Goal: Information Seeking & Learning: Learn about a topic

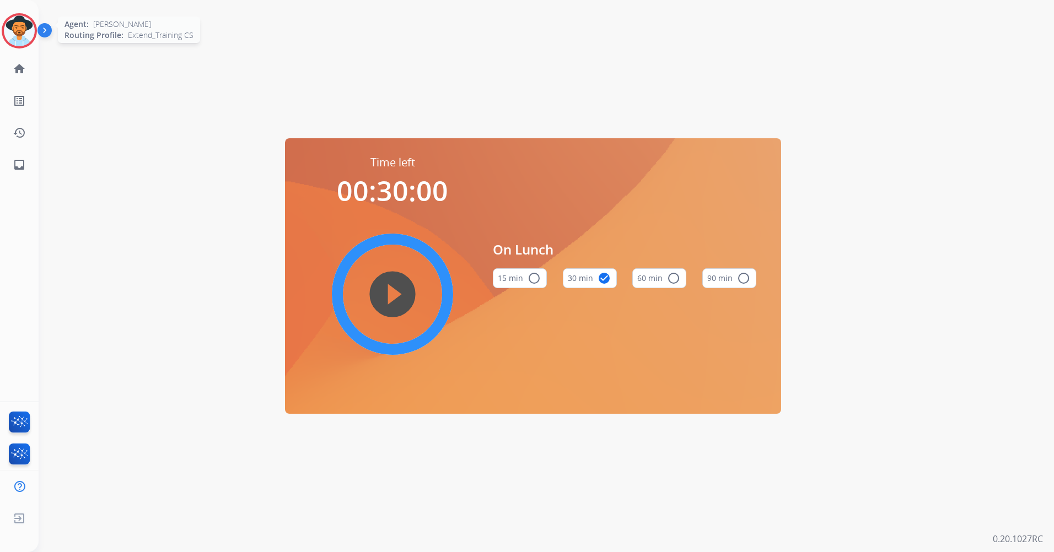
click at [18, 24] on img at bounding box center [19, 30] width 31 height 31
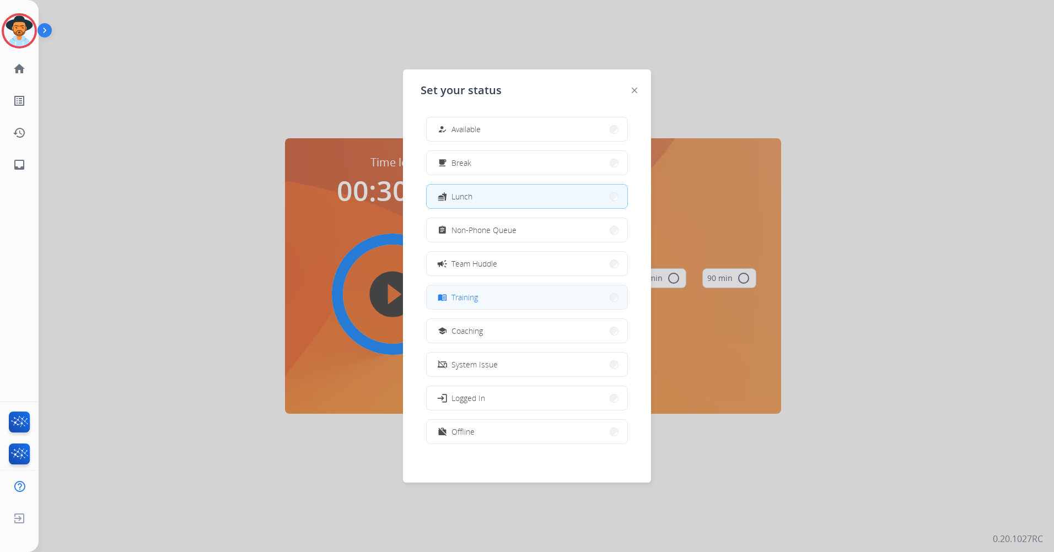
click at [523, 293] on button "menu_book Training" at bounding box center [527, 297] width 201 height 24
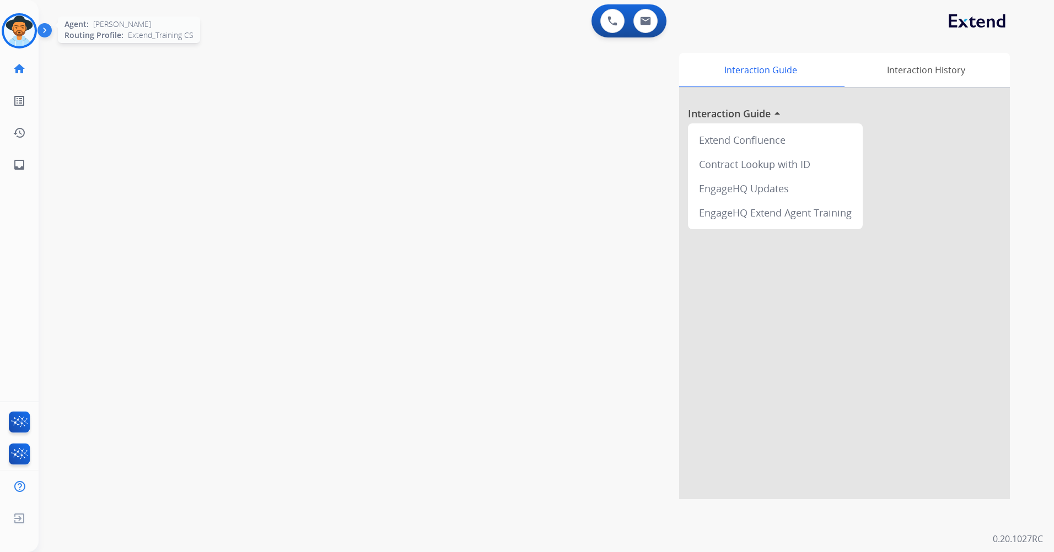
click at [21, 41] on img at bounding box center [19, 30] width 31 height 31
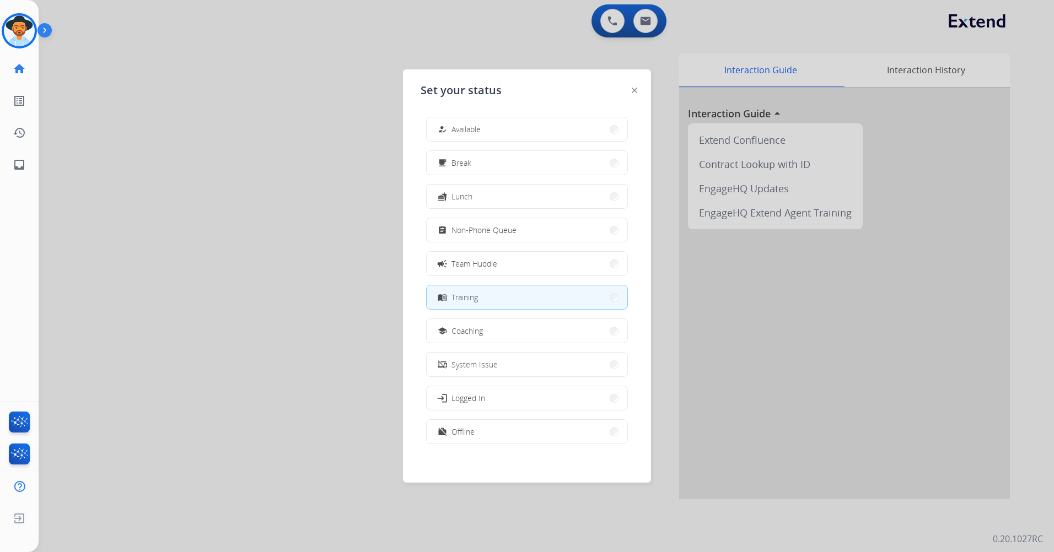
click at [637, 92] on div "Set your status how_to_reg Available free_breakfast Break fastfood Lunch assign…" at bounding box center [527, 275] width 248 height 413
click at [635, 90] on img at bounding box center [635, 91] width 6 height 6
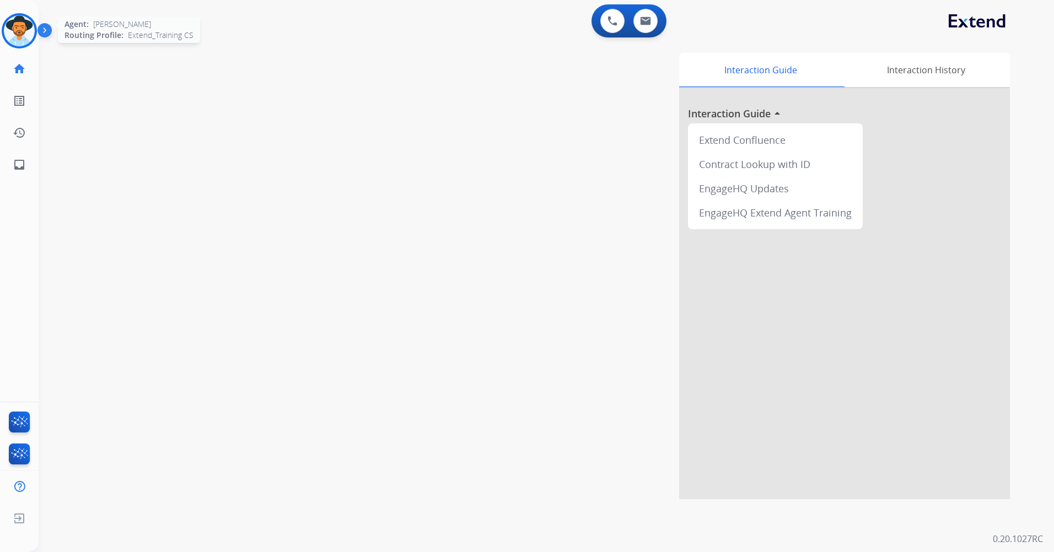
click at [25, 37] on img at bounding box center [19, 30] width 31 height 31
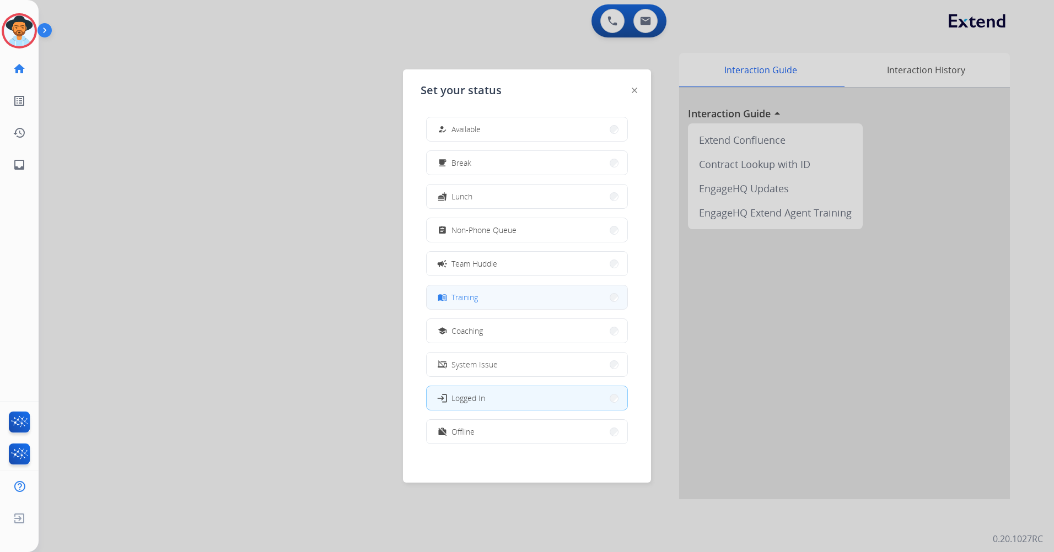
click at [517, 292] on button "menu_book Training" at bounding box center [527, 297] width 201 height 24
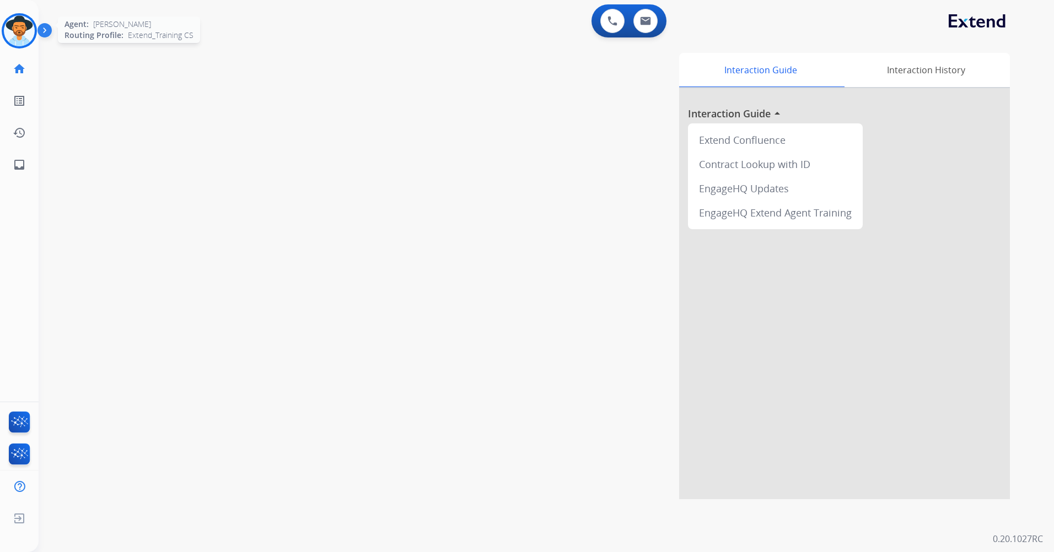
click at [20, 31] on img at bounding box center [19, 30] width 31 height 31
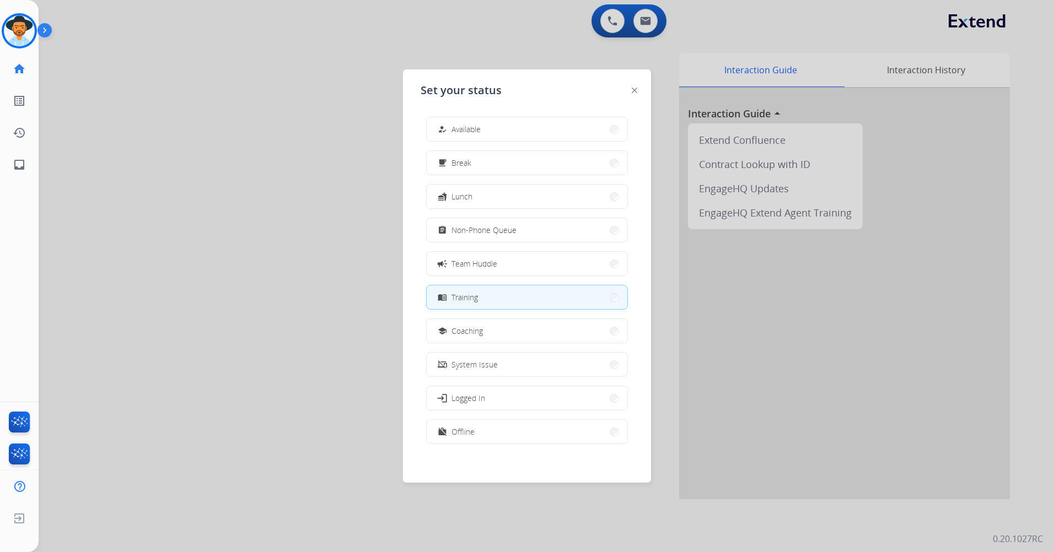
click at [452, 15] on div at bounding box center [527, 276] width 1054 height 552
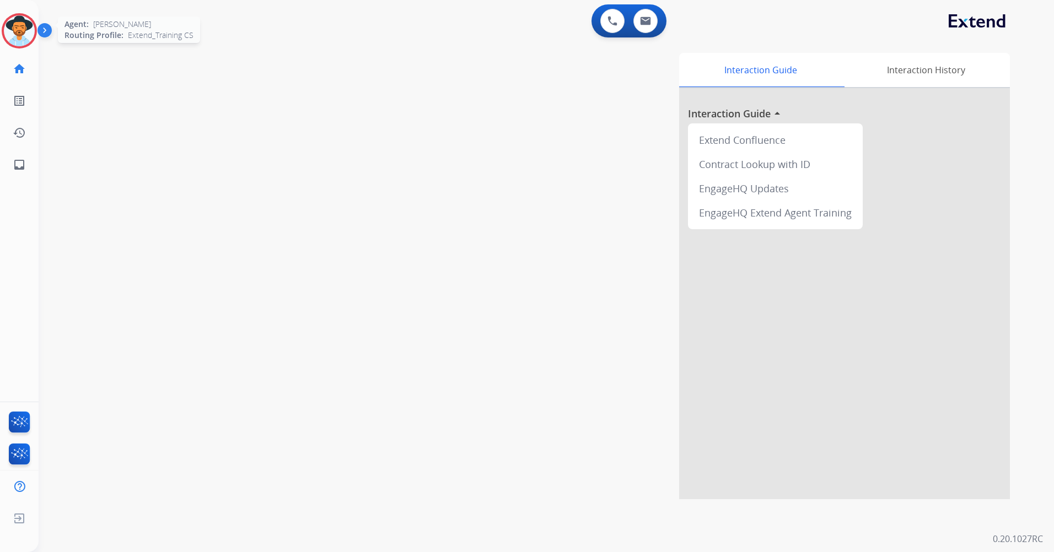
click at [15, 22] on img at bounding box center [19, 30] width 31 height 31
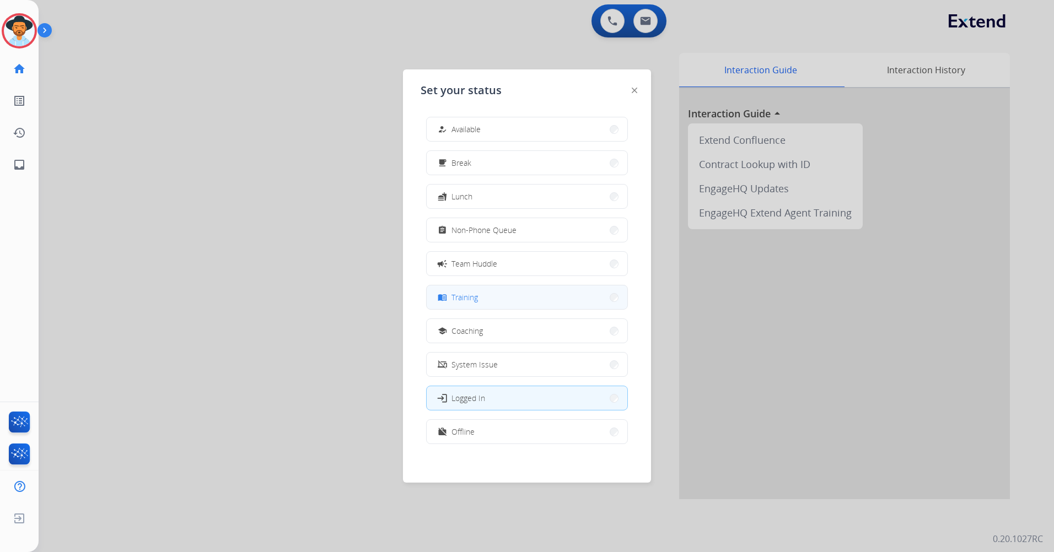
click at [554, 300] on button "menu_book Training" at bounding box center [527, 297] width 201 height 24
